Goal: Task Accomplishment & Management: Manage account settings

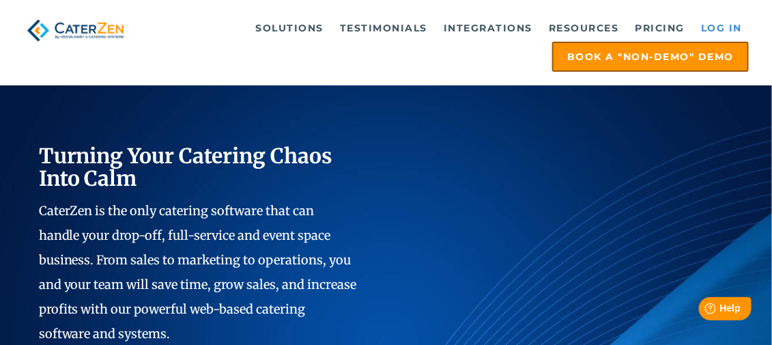
click at [731, 21] on link "Log in" at bounding box center [721, 27] width 55 height 27
click at [722, 25] on link "Log in" at bounding box center [721, 27] width 55 height 27
click at [714, 24] on link "Log in" at bounding box center [721, 27] width 55 height 27
